Goal: Find contact information: Find contact information

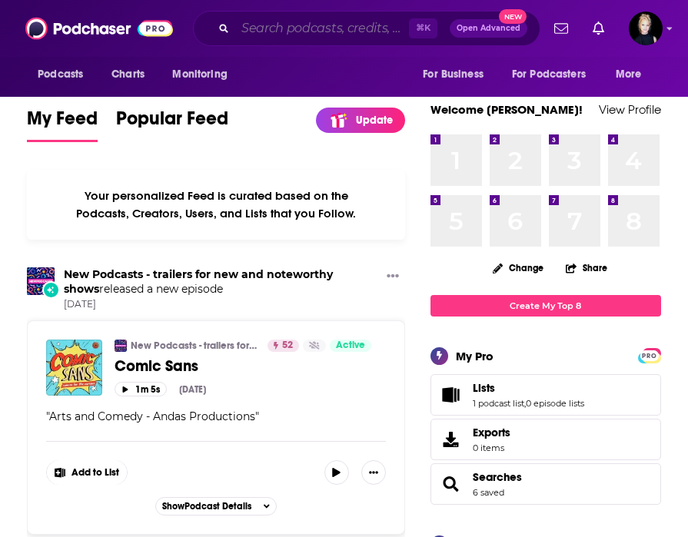
click at [324, 22] on input "Search podcasts, credits, & more..." at bounding box center [322, 28] width 174 height 25
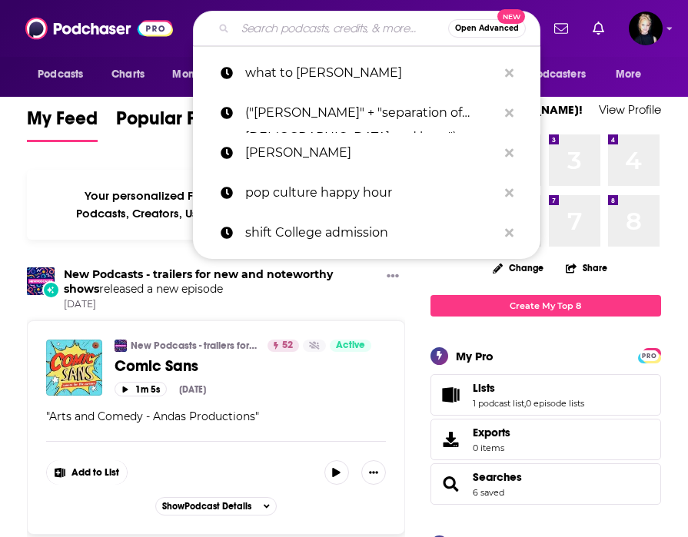
paste input "Saporta Report/ Let's Start Healing Podcast"
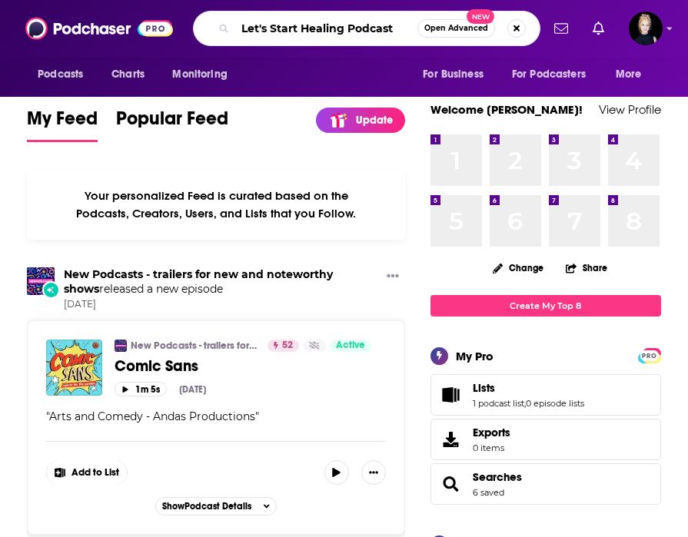
type input "Let's Start Healing Podcast"
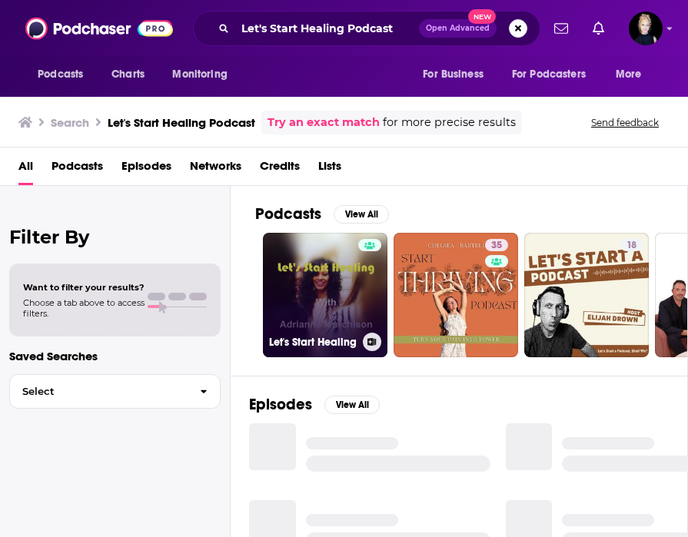
click at [327, 268] on link "Let's Start Healing" at bounding box center [325, 295] width 125 height 125
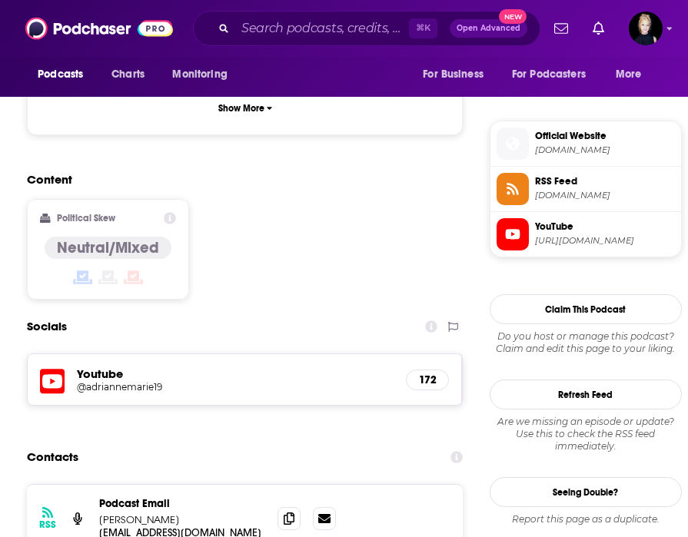
scroll to position [1275, 0]
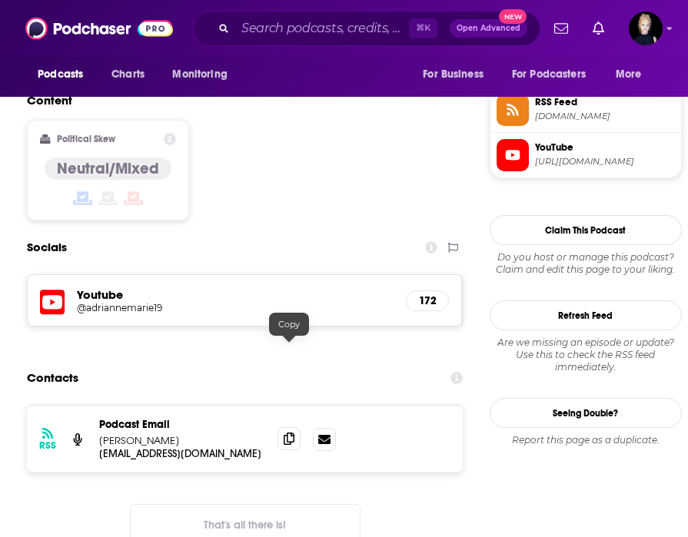
click at [286, 433] on icon at bounding box center [289, 439] width 11 height 12
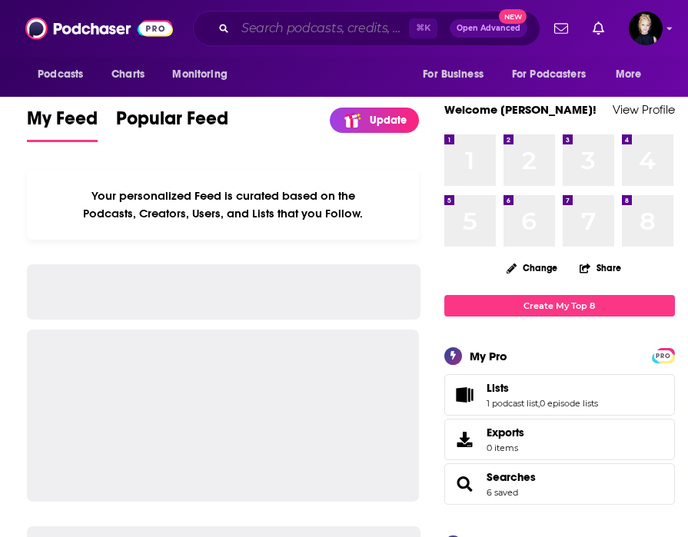
click at [362, 28] on input "Search podcasts, credits, & more..." at bounding box center [322, 28] width 174 height 25
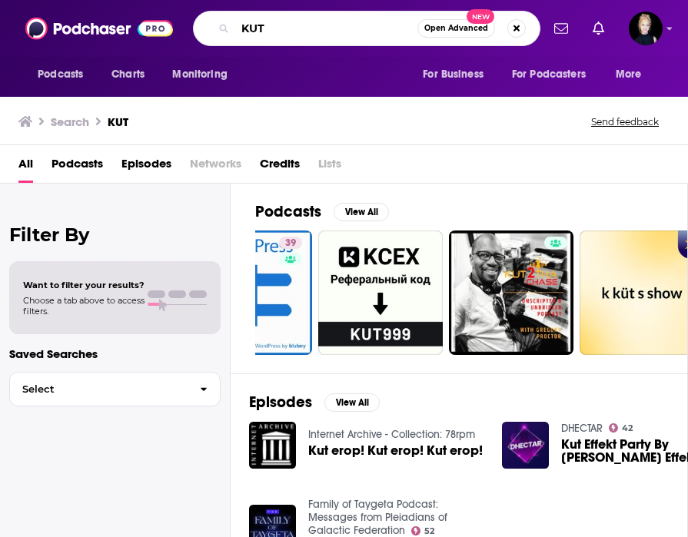
click at [305, 25] on input "KUT" at bounding box center [326, 28] width 182 height 25
type input "in [GEOGRAPHIC_DATA]"
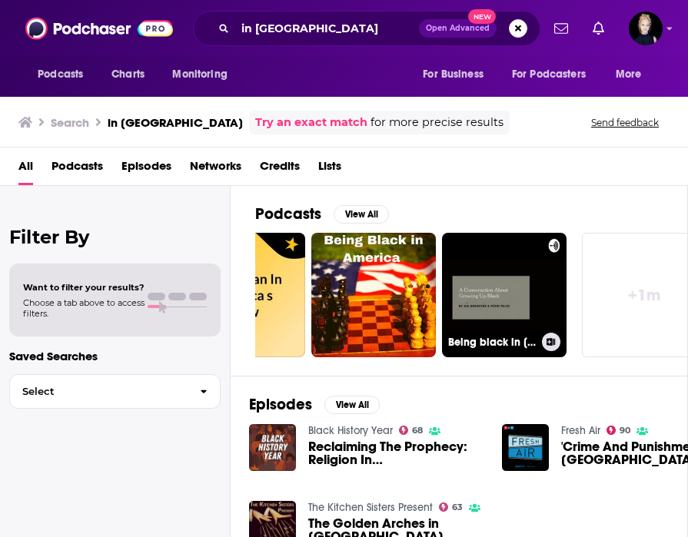
scroll to position [0, 761]
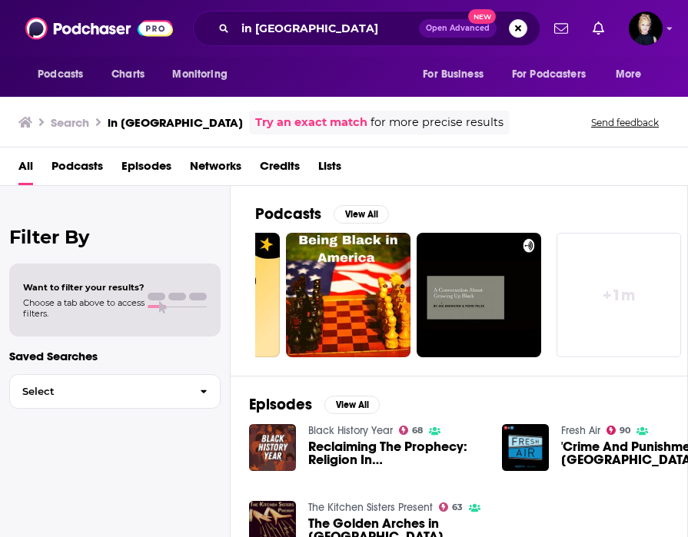
click at [78, 301] on span "Choose a tab above to access filters." at bounding box center [83, 309] width 121 height 22
click at [78, 175] on span "Podcasts" at bounding box center [78, 170] width 52 height 32
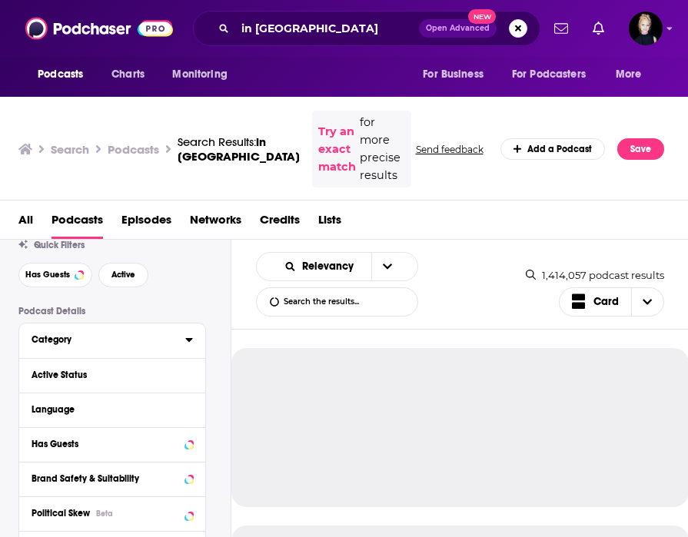
scroll to position [65, 0]
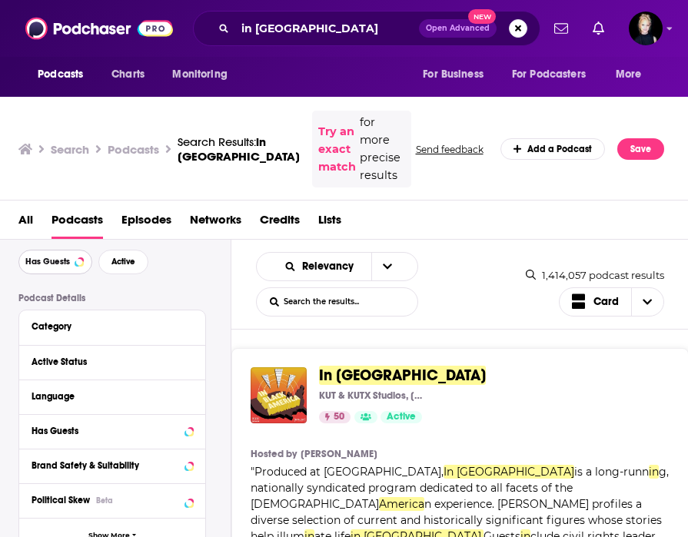
click at [66, 258] on span "Has Guests" at bounding box center [47, 262] width 45 height 8
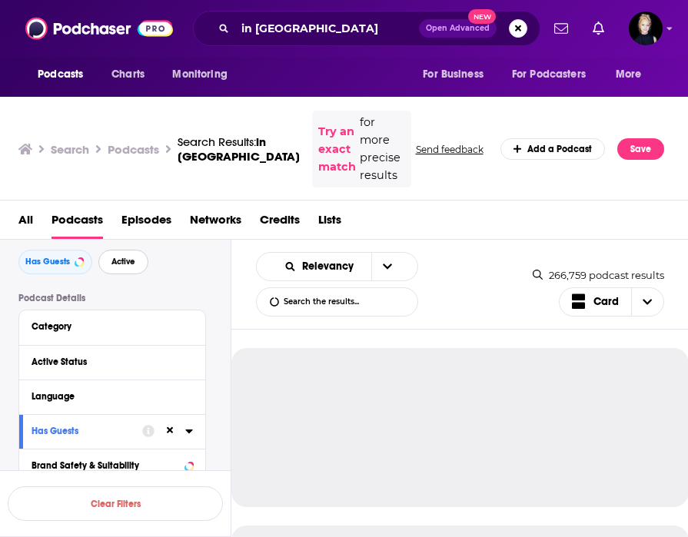
click at [131, 258] on span "Active" at bounding box center [123, 262] width 24 height 8
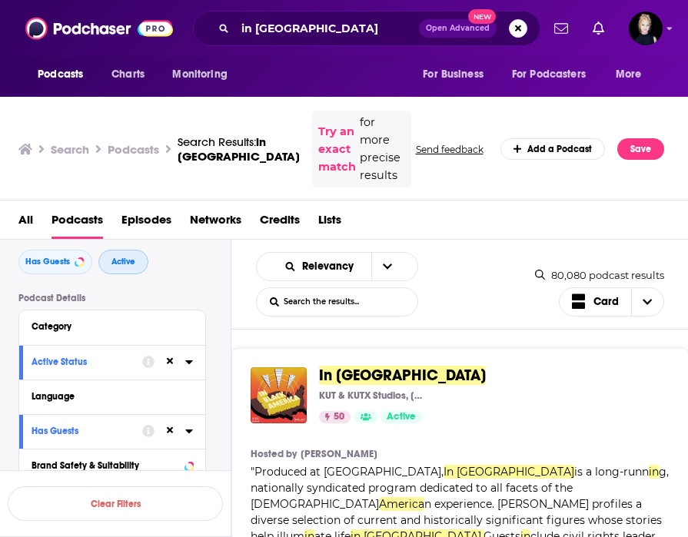
scroll to position [8, 0]
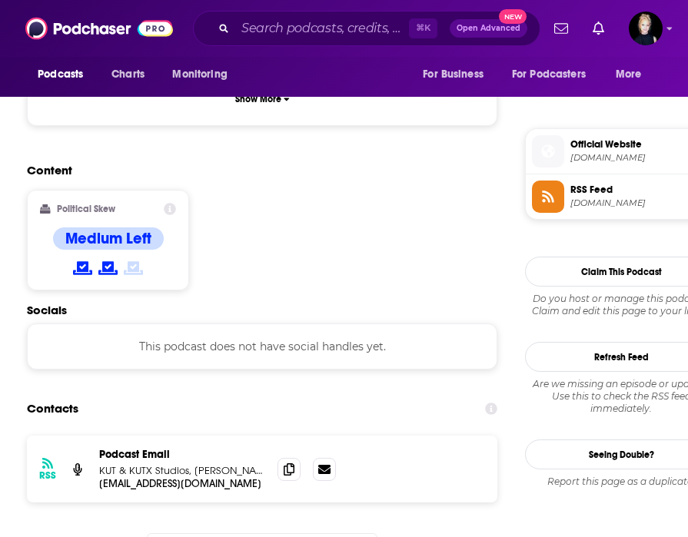
scroll to position [1373, 0]
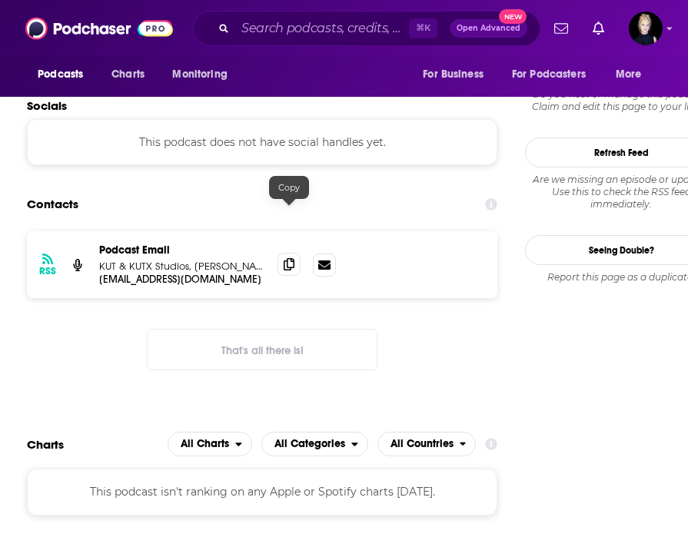
click at [282, 253] on span at bounding box center [289, 264] width 23 height 23
click at [171, 260] on p "KUT & KUTX Studios, Audrey McGlinchy" at bounding box center [182, 266] width 166 height 13
click at [145, 244] on p "Podcast Email" at bounding box center [182, 250] width 166 height 13
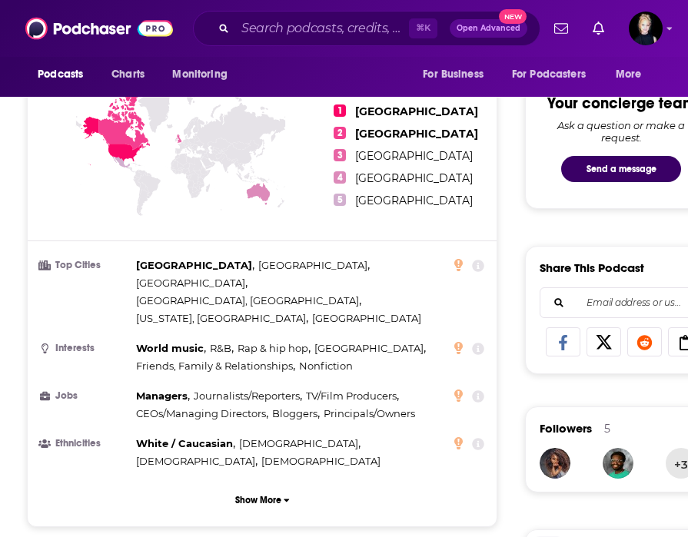
scroll to position [747, 0]
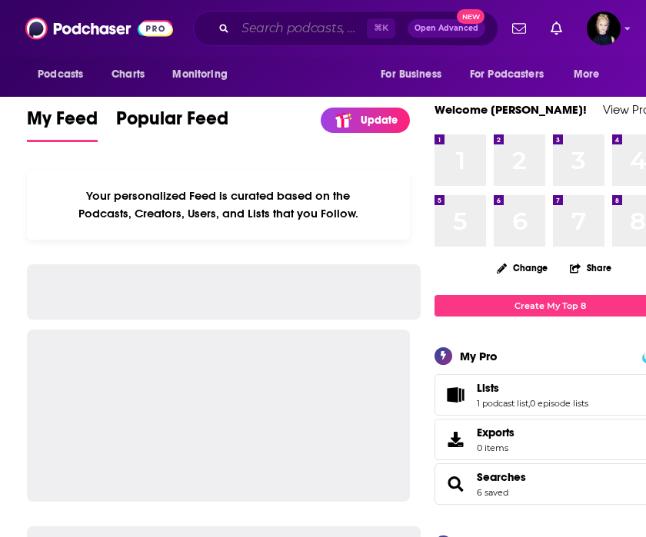
click at [278, 20] on input "Search podcasts, credits, & more..." at bounding box center [300, 28] width 131 height 25
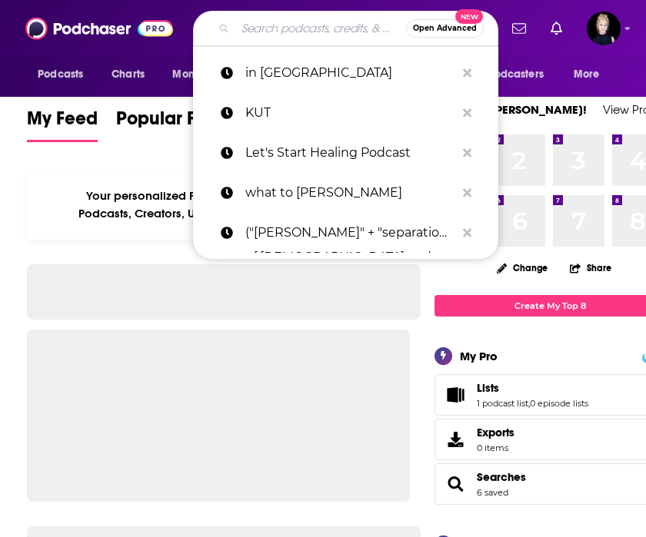
paste input "Black in the Stacks"
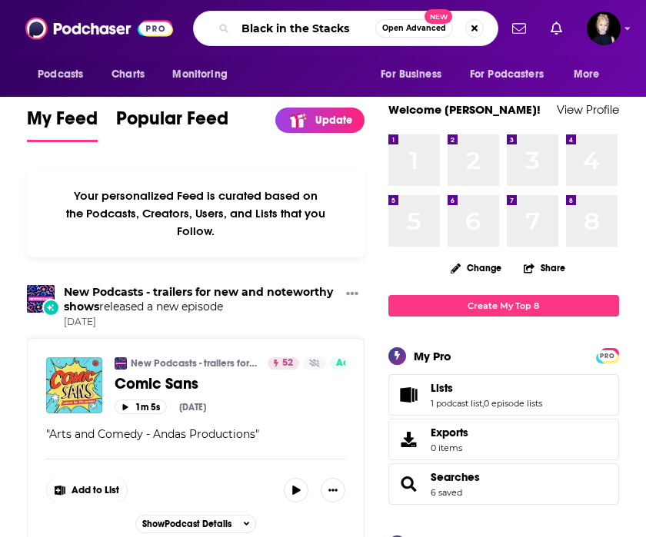
type input "Black in the Stacks"
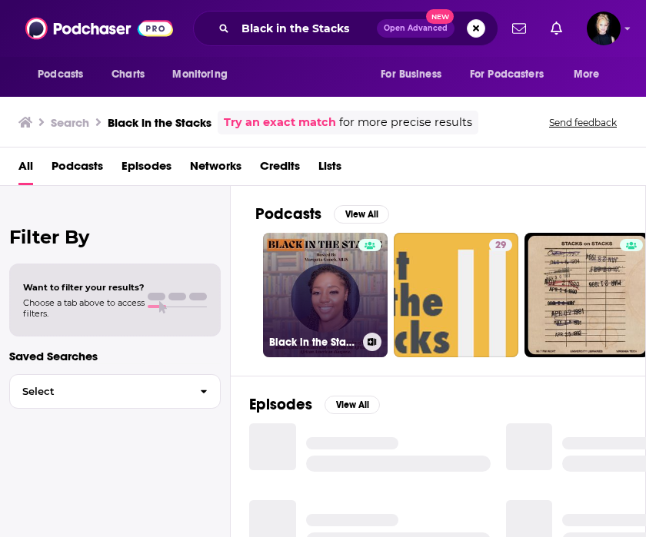
click at [314, 281] on link "Black in the Stacks" at bounding box center [325, 295] width 125 height 125
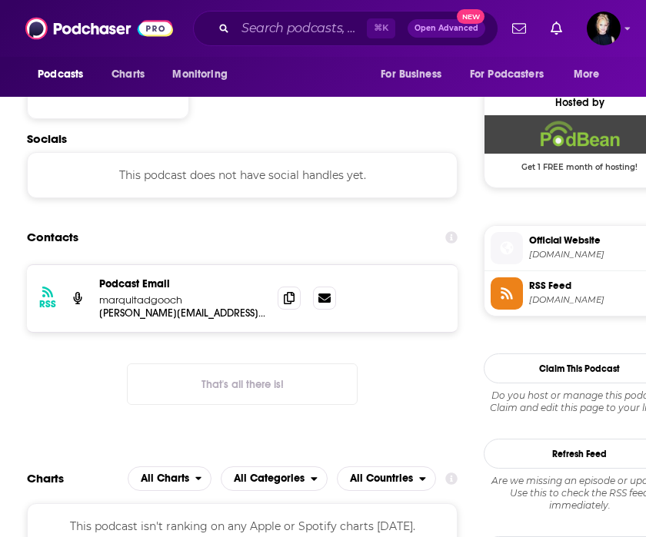
scroll to position [1088, 0]
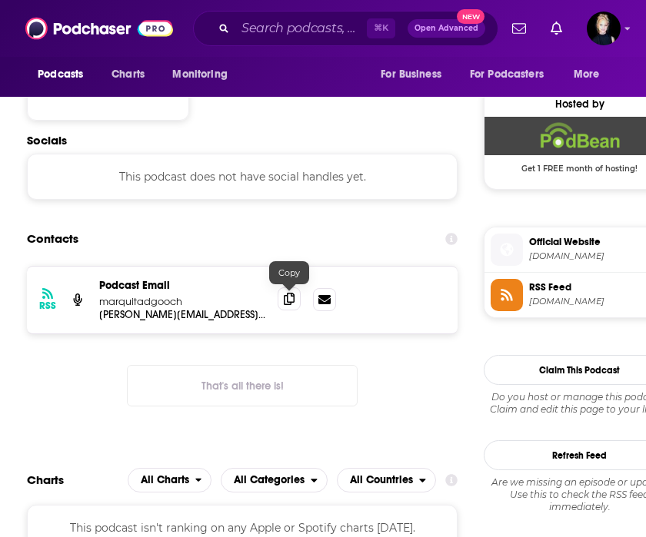
click at [286, 299] on icon at bounding box center [289, 299] width 11 height 12
